Goal: Check status

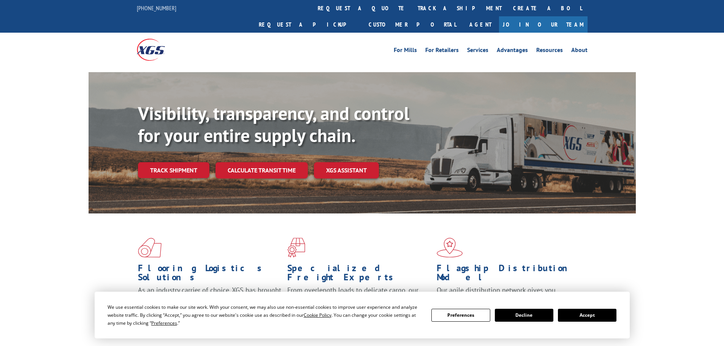
drag, startPoint x: 605, startPoint y: 315, endPoint x: 638, endPoint y: 286, distance: 44.1
click at [604, 315] on button "Accept" at bounding box center [587, 315] width 58 height 13
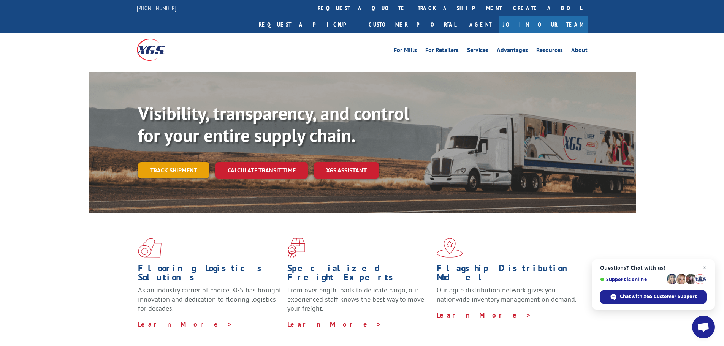
click at [187, 162] on link "Track shipment" at bounding box center [173, 170] width 71 height 16
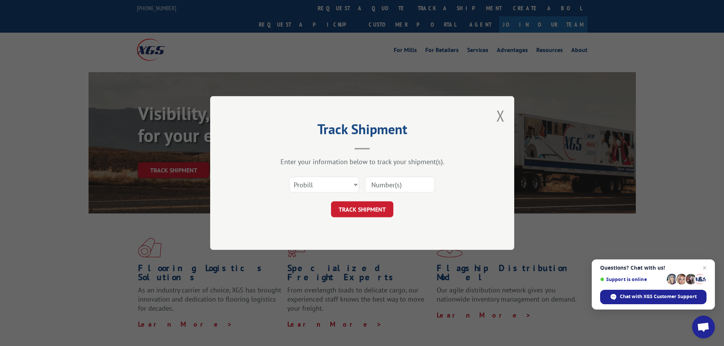
paste input "263365250926"
type input "263365250926"
click at [370, 206] on button "TRACK SHIPMENT" at bounding box center [362, 209] width 62 height 16
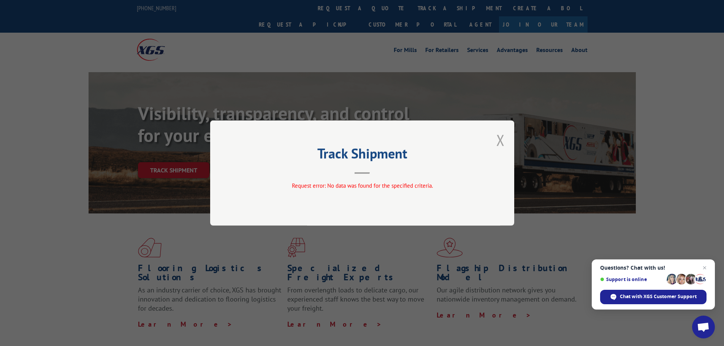
click at [499, 140] on button "Close modal" at bounding box center [500, 140] width 8 height 20
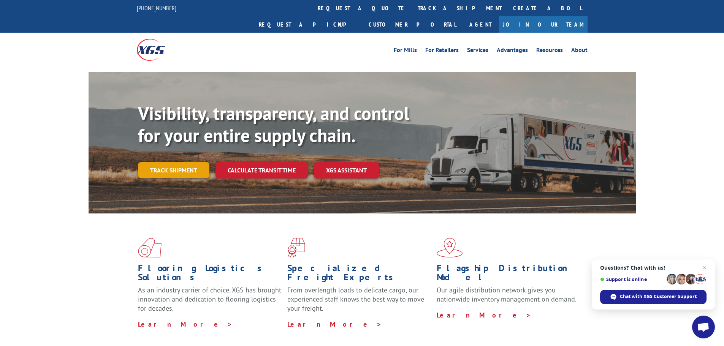
click at [173, 162] on link "Track shipment" at bounding box center [173, 170] width 71 height 16
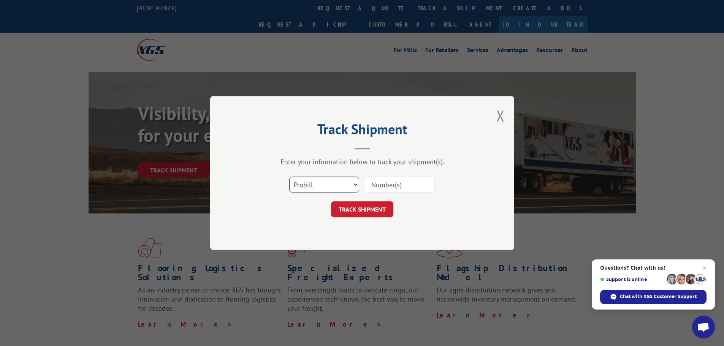
click at [332, 186] on select "Select category... Probill BOL PO" at bounding box center [324, 185] width 70 height 16
select select "bol"
click at [289, 177] on select "Select category... Probill BOL PO" at bounding box center [324, 185] width 70 height 16
click at [386, 190] on input at bounding box center [400, 185] width 70 height 16
paste input "470666"
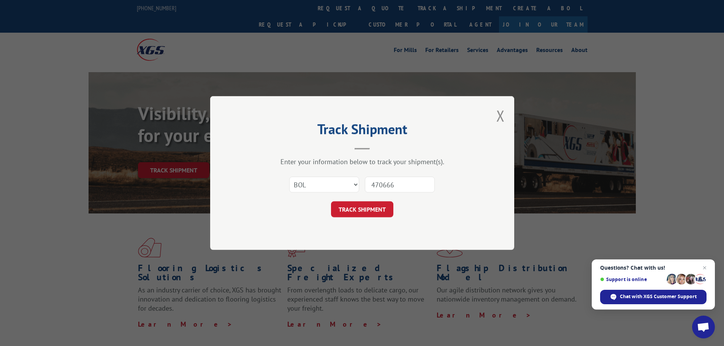
type input "470666"
click at [384, 210] on button "TRACK SHIPMENT" at bounding box center [362, 209] width 62 height 16
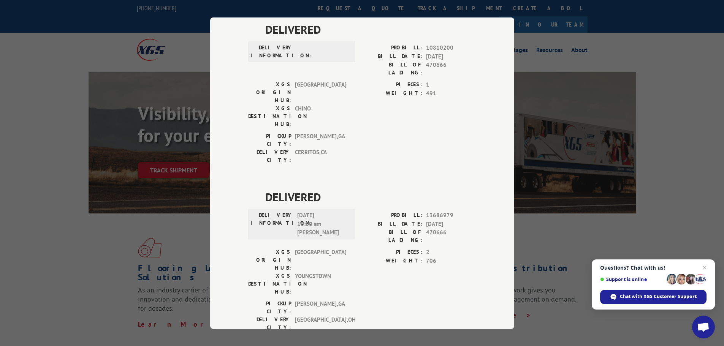
scroll to position [57, 0]
drag, startPoint x: 54, startPoint y: 266, endPoint x: 69, endPoint y: 222, distance: 46.5
click at [55, 263] on div "Track Shipment DELIVERED DELIVERY INFORMATION: PROBILL: 10810200 BILL DATE: [DA…" at bounding box center [362, 173] width 724 height 346
click at [600, 224] on div "Track Shipment DELIVERED DELIVERY INFORMATION: PROBILL: 10810200 BILL DATE: [DA…" at bounding box center [362, 173] width 724 height 346
click at [701, 268] on span "Close chat" at bounding box center [704, 267] width 9 height 9
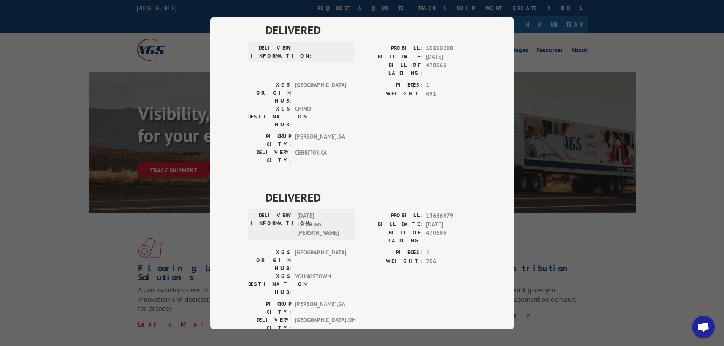
click at [616, 219] on div "Track Shipment DELIVERED DELIVERY INFORMATION: PROBILL: 10810200 BILL DATE: [DA…" at bounding box center [362, 173] width 724 height 346
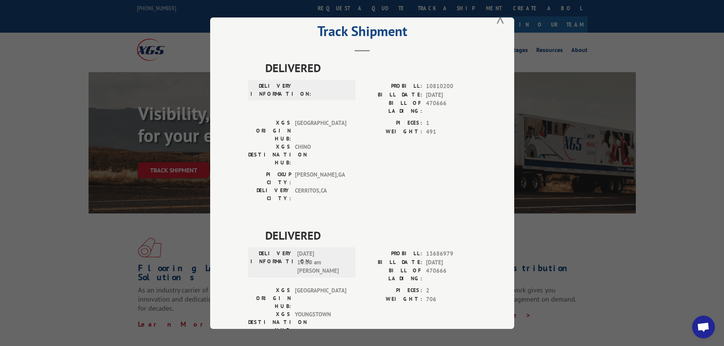
scroll to position [0, 0]
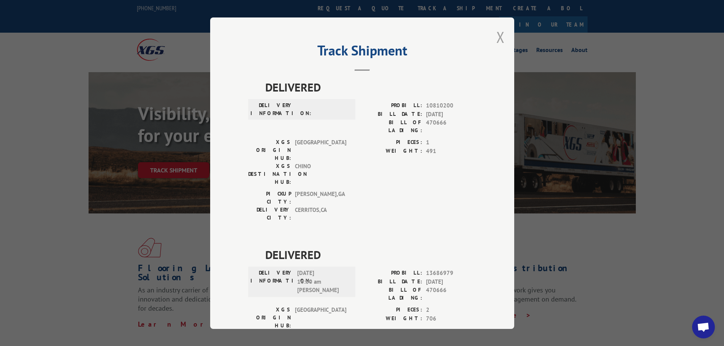
click at [496, 40] on button "Close modal" at bounding box center [500, 37] width 8 height 20
